Goal: Transaction & Acquisition: Purchase product/service

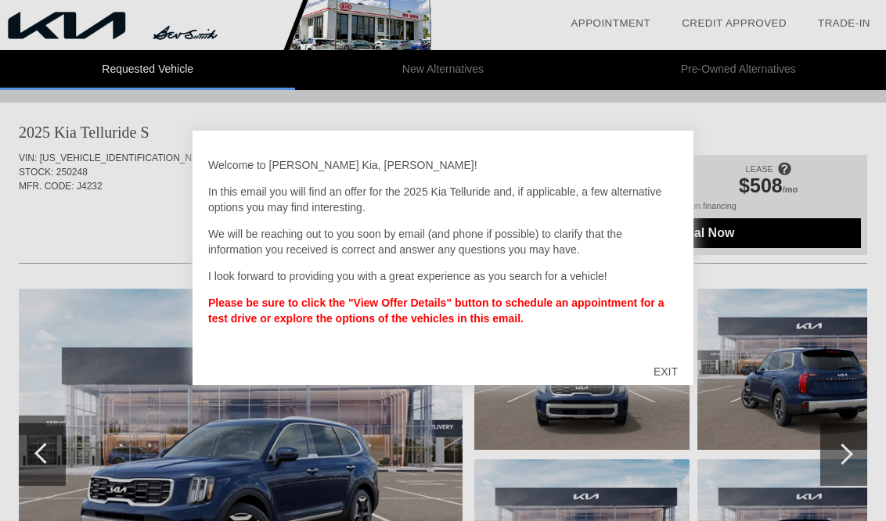
scroll to position [78, 0]
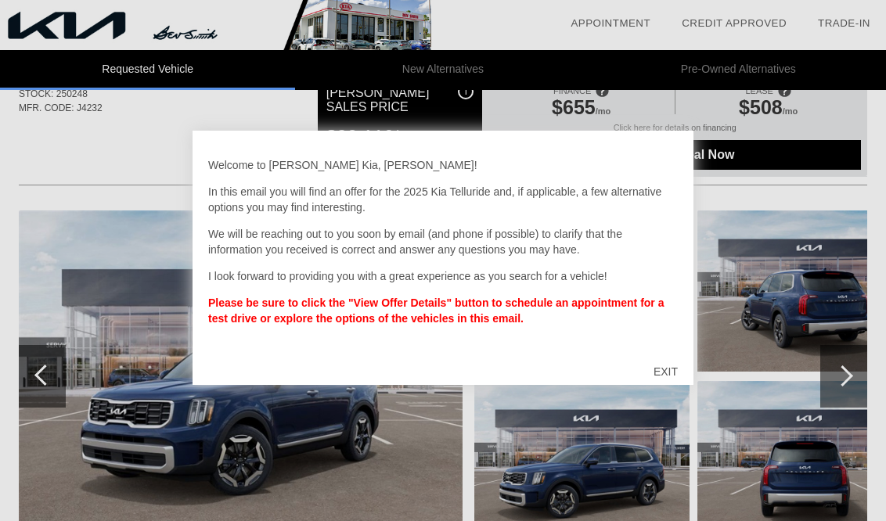
click at [675, 368] on div "EXIT" at bounding box center [666, 371] width 56 height 47
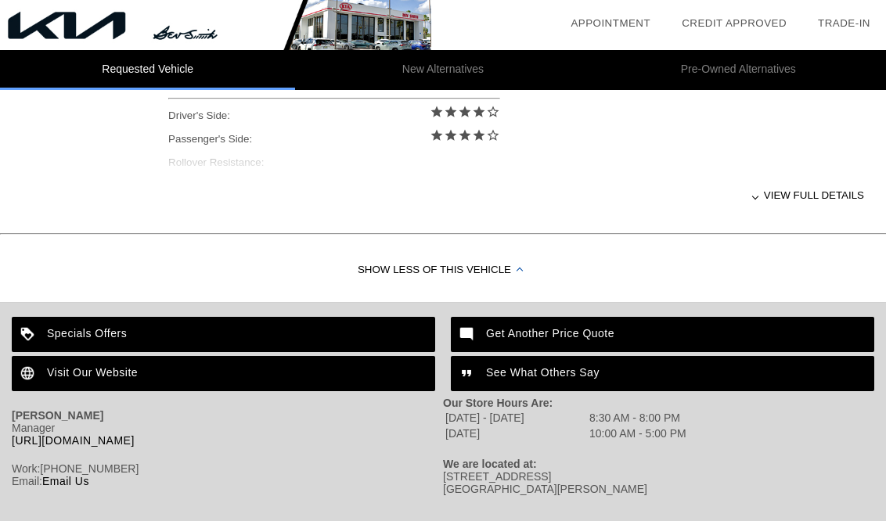
scroll to position [779, 0]
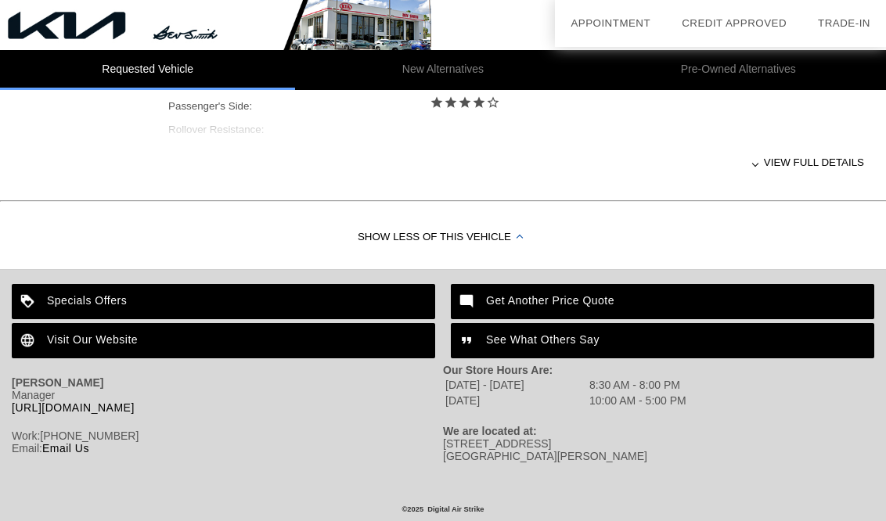
click at [794, 158] on div "View full details" at bounding box center [516, 162] width 696 height 38
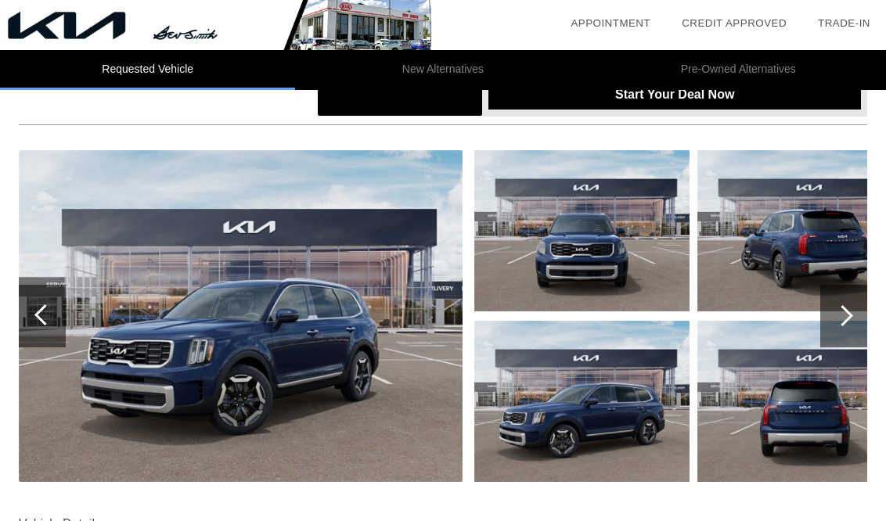
scroll to position [0, 0]
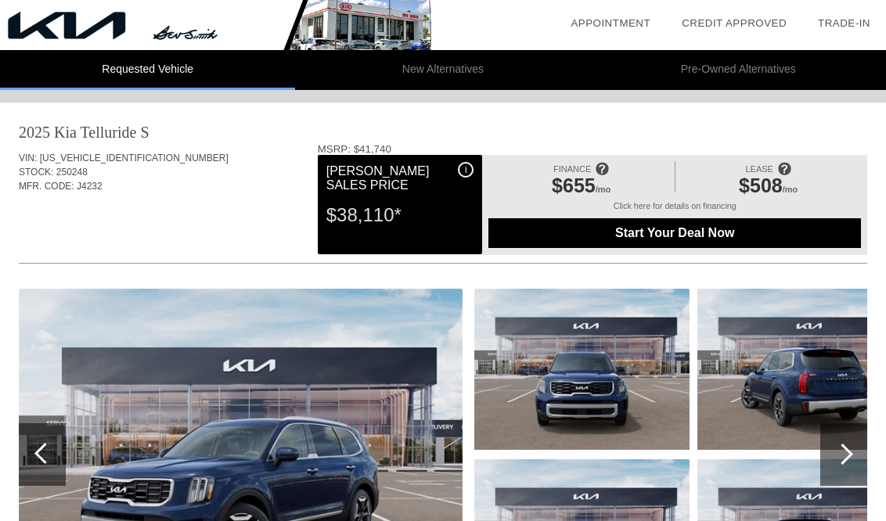
click at [658, 231] on span "Start Your Deal Now" at bounding box center [674, 233] width 335 height 14
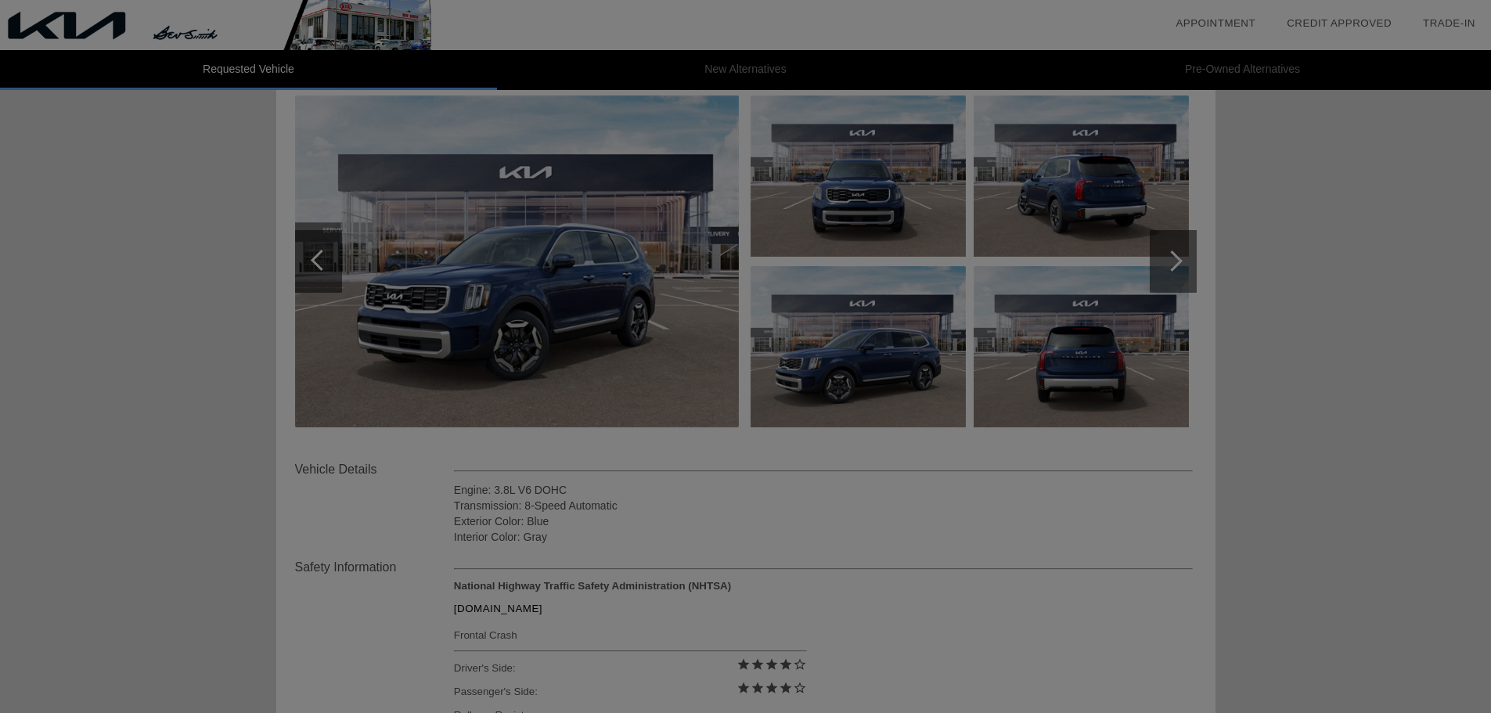
scroll to position [157, 0]
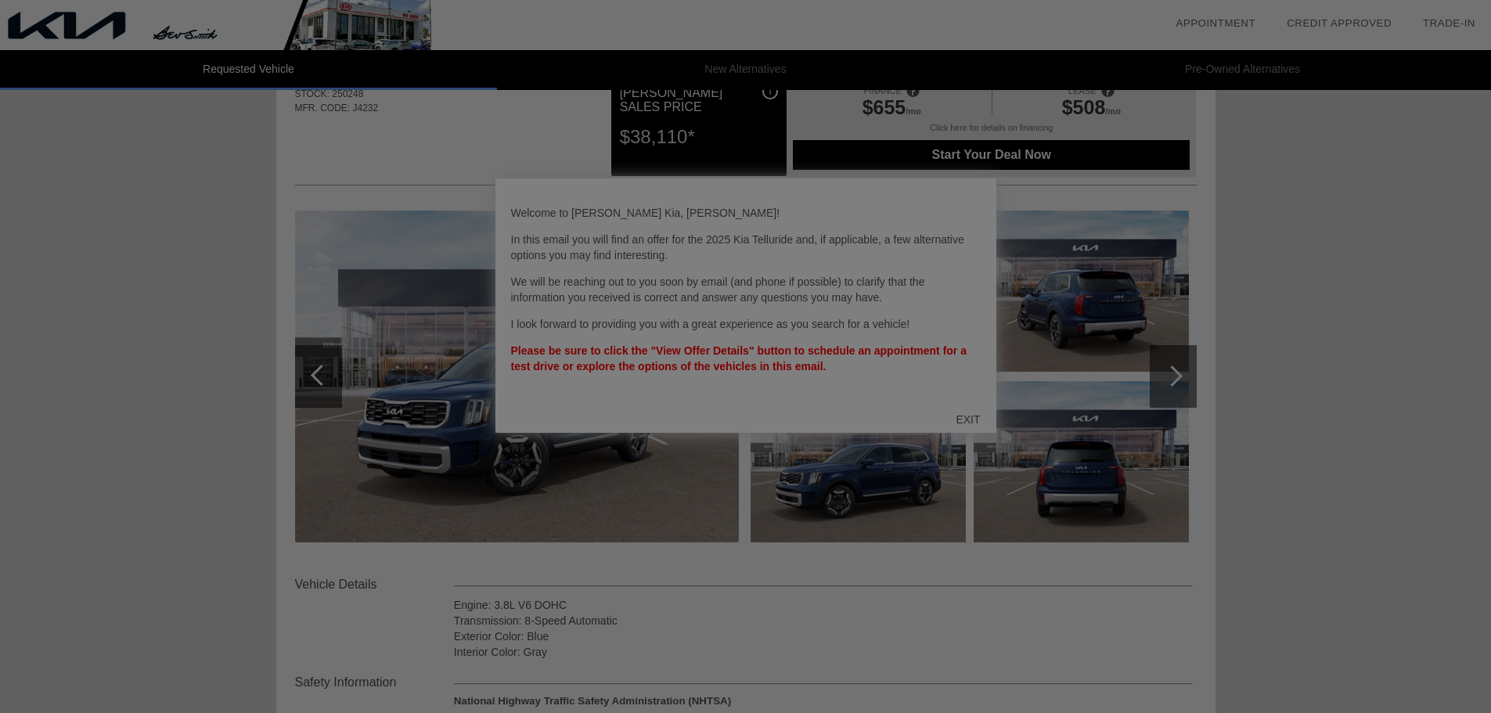
scroll to position [110, 0]
